Goal: Transaction & Acquisition: Book appointment/travel/reservation

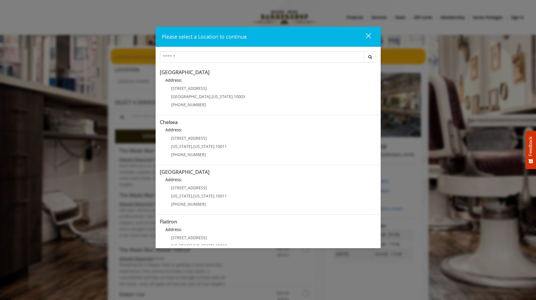
click at [367, 34] on div "close dialog" at bounding box center [367, 35] width 5 height 5
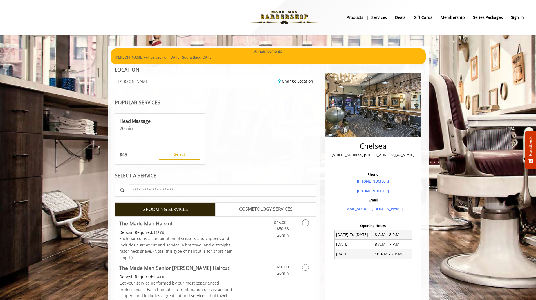
click at [521, 18] on b "sign in" at bounding box center [517, 17] width 13 height 6
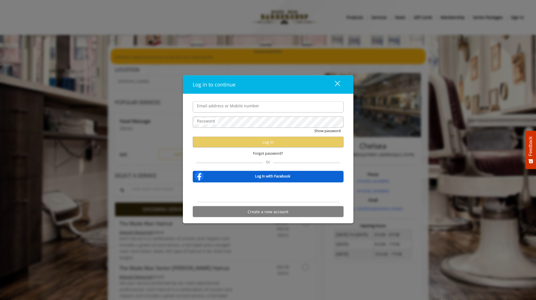
type input "**********"
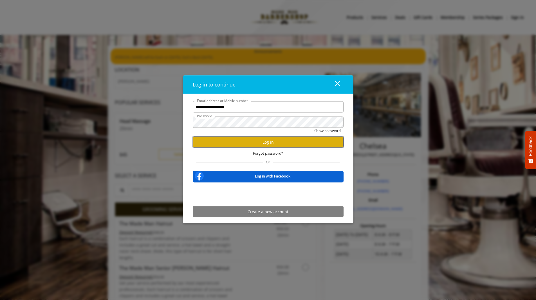
click at [249, 138] on button "Log in" at bounding box center [268, 141] width 151 height 11
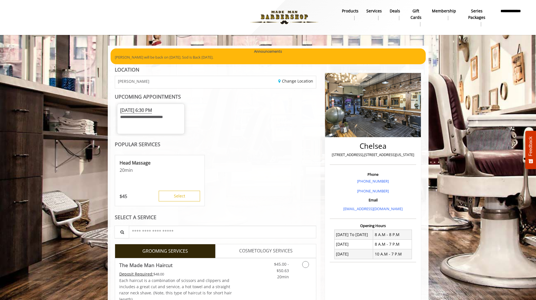
click at [145, 117] on span "**********" at bounding box center [141, 117] width 43 height 4
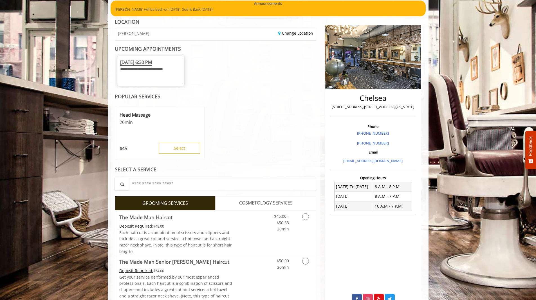
scroll to position [56, 0]
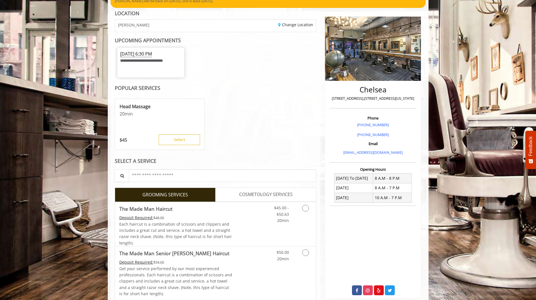
click at [144, 54] on span "[DATE] 6:30 PM" at bounding box center [136, 54] width 32 height 6
click at [260, 222] on link "Discounted Price" at bounding box center [248, 224] width 33 height 44
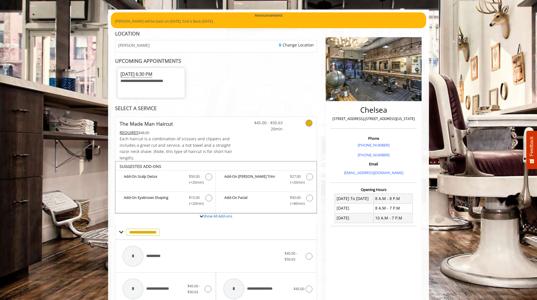
scroll to position [0, 0]
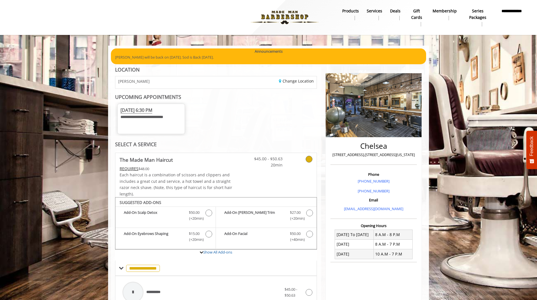
drag, startPoint x: 281, startPoint y: 16, endPoint x: 277, endPoint y: 18, distance: 4.9
click at [281, 16] on img at bounding box center [284, 17] width 77 height 31
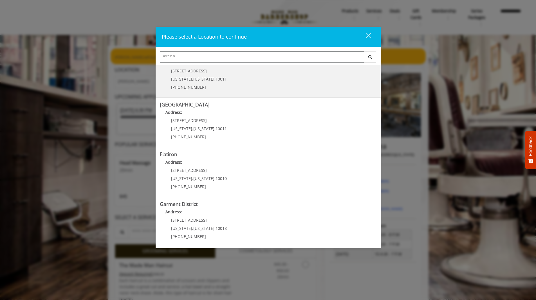
scroll to position [69, 0]
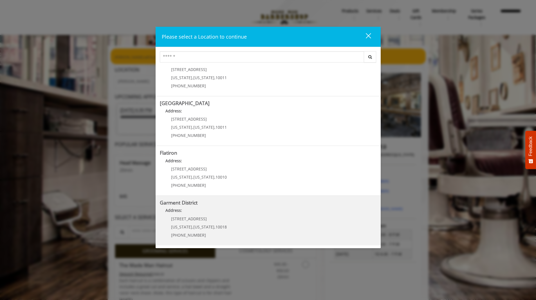
click at [210, 223] on div "[STREET_ADDRESS][US_STATE][US_STATE] (212) 997-4247" at bounding box center [195, 228] width 70 height 24
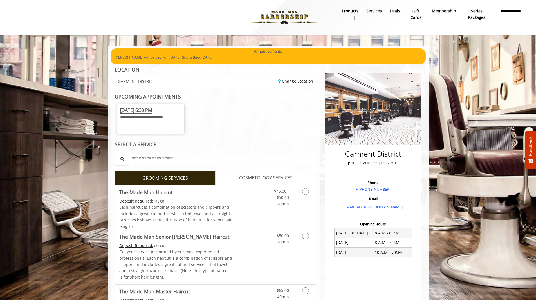
click at [138, 110] on span "[DATE] 6:30 PM" at bounding box center [136, 110] width 32 height 6
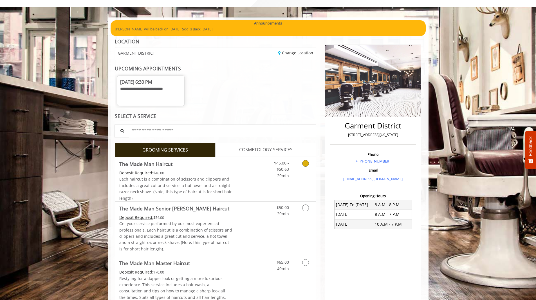
click at [237, 172] on link "Discounted Price" at bounding box center [248, 179] width 33 height 44
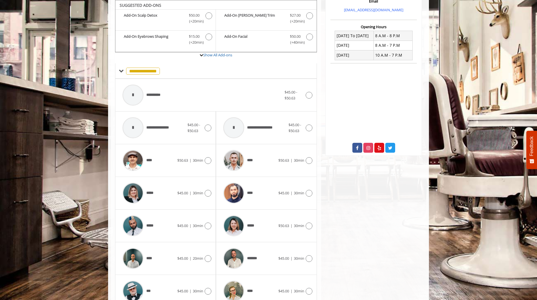
scroll to position [224, 0]
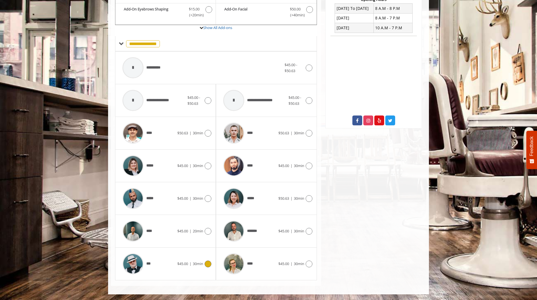
click at [171, 264] on div "***" at bounding box center [149, 263] width 58 height 27
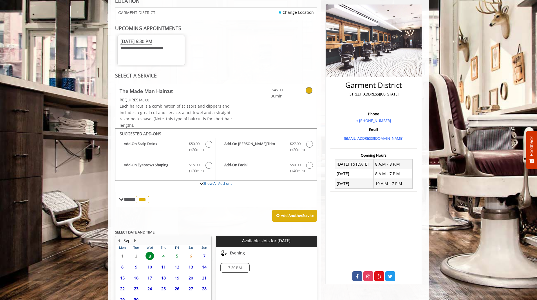
scroll to position [120, 0]
